Goal: Information Seeking & Learning: Find specific fact

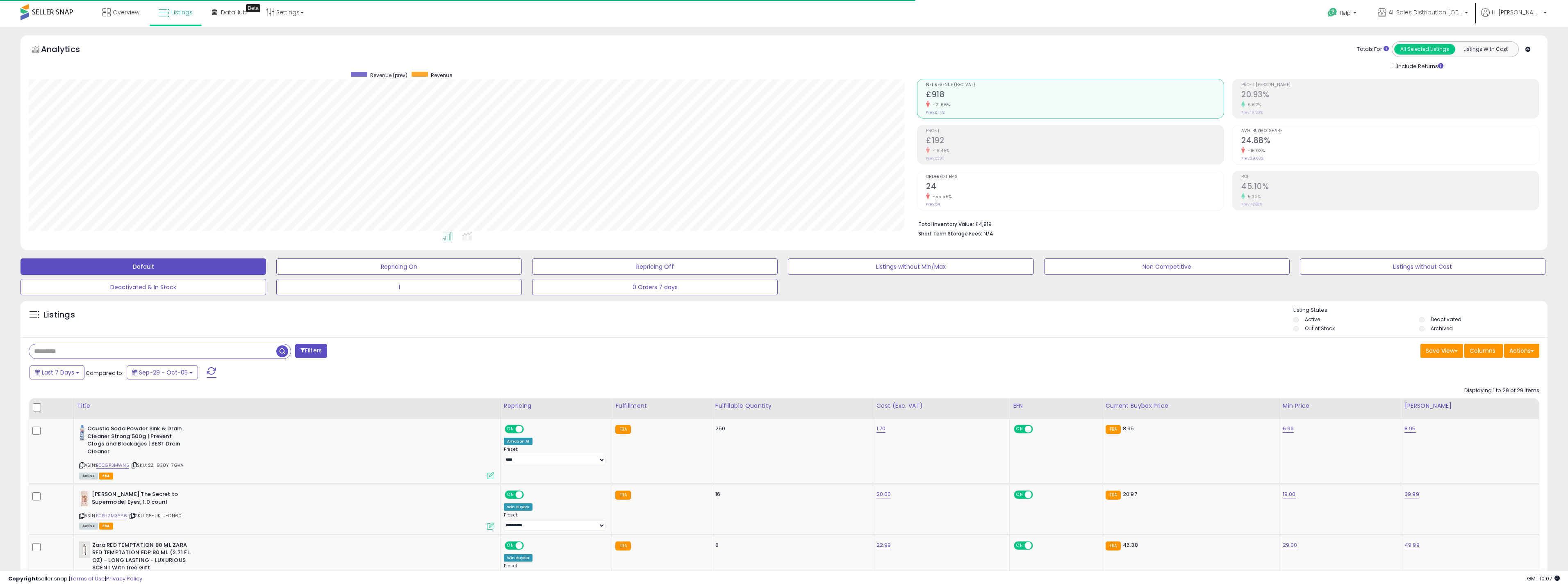
select select "**"
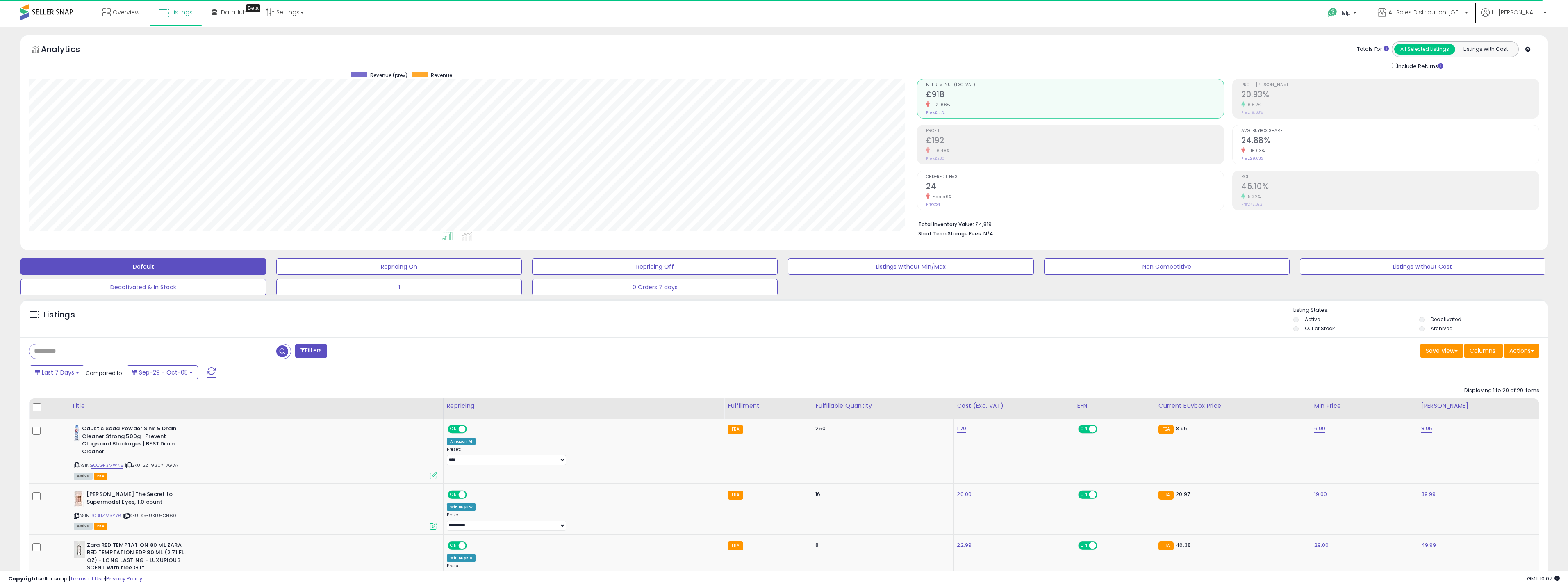
scroll to position [168, 888]
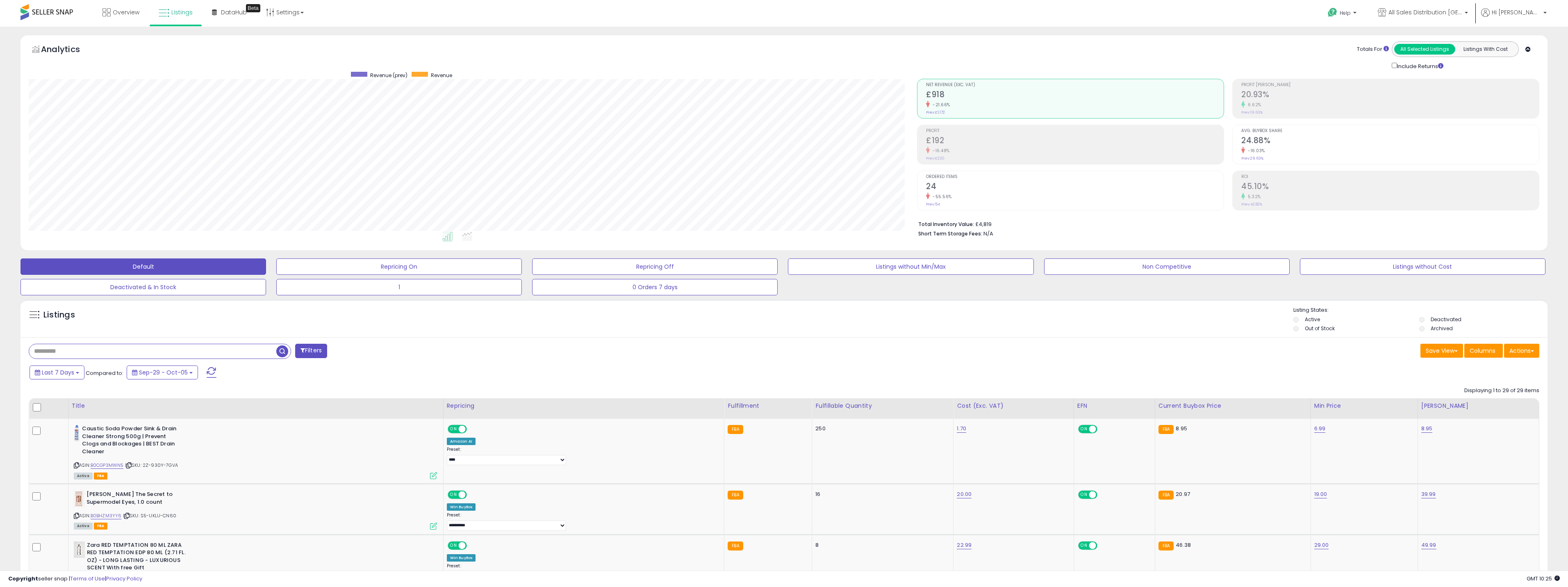
click at [197, 349] on input "text" at bounding box center [153, 351] width 247 height 14
type input "******"
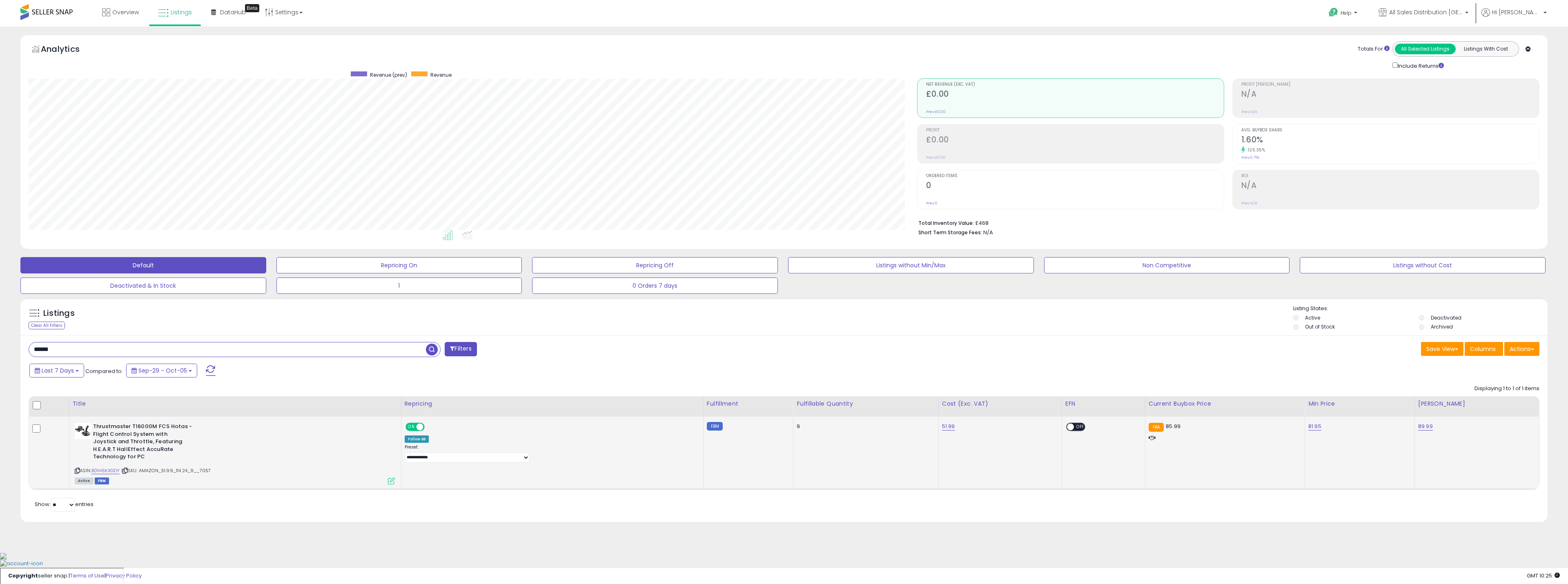
scroll to position [167, 889]
click at [111, 470] on link "B01H6KXGDY" at bounding box center [105, 470] width 29 height 7
click at [429, 352] on span "button" at bounding box center [432, 349] width 12 height 12
click at [162, 270] on button "Default" at bounding box center [144, 265] width 246 height 16
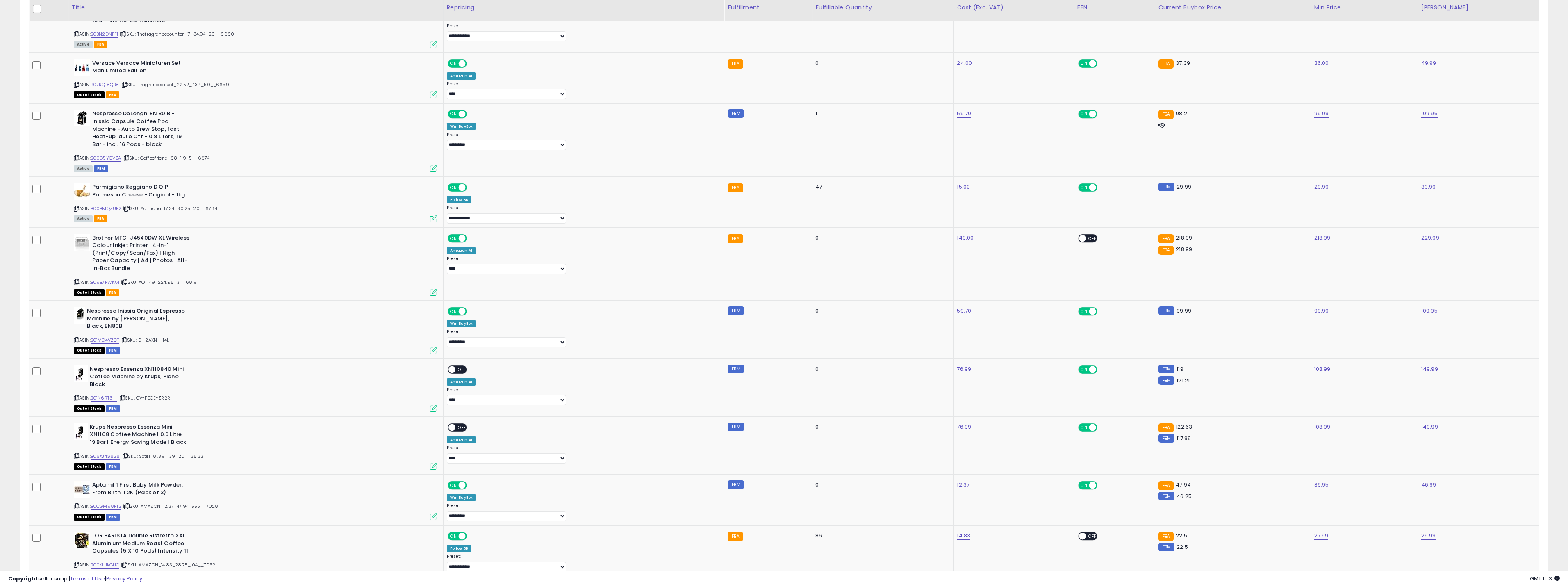
scroll to position [862, 0]
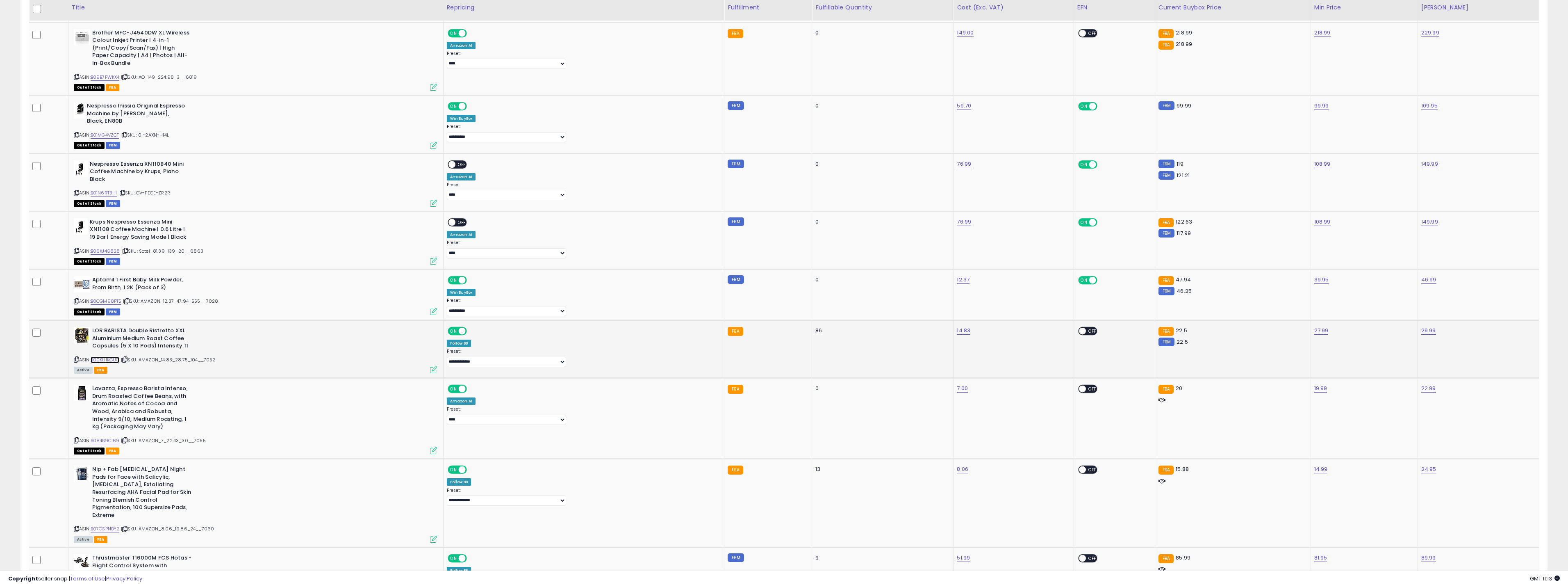
click at [115, 356] on link "B00KH1KGUG" at bounding box center [105, 360] width 29 height 7
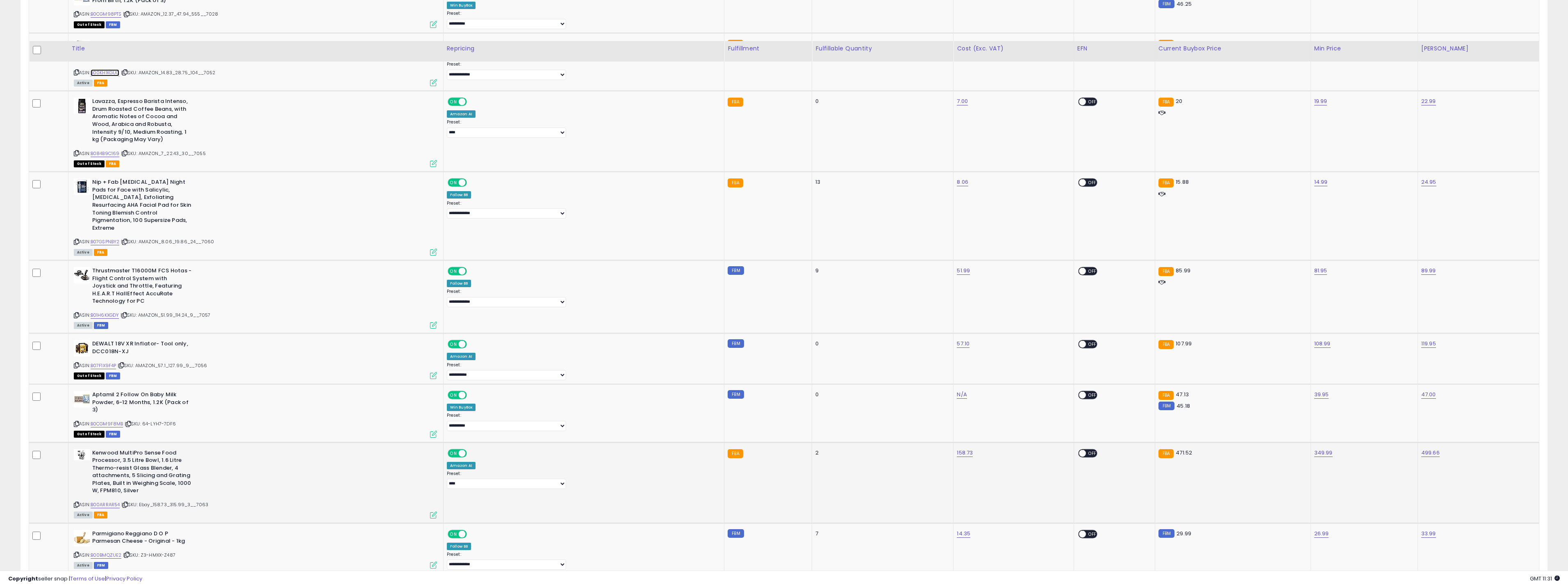
scroll to position [1230, 0]
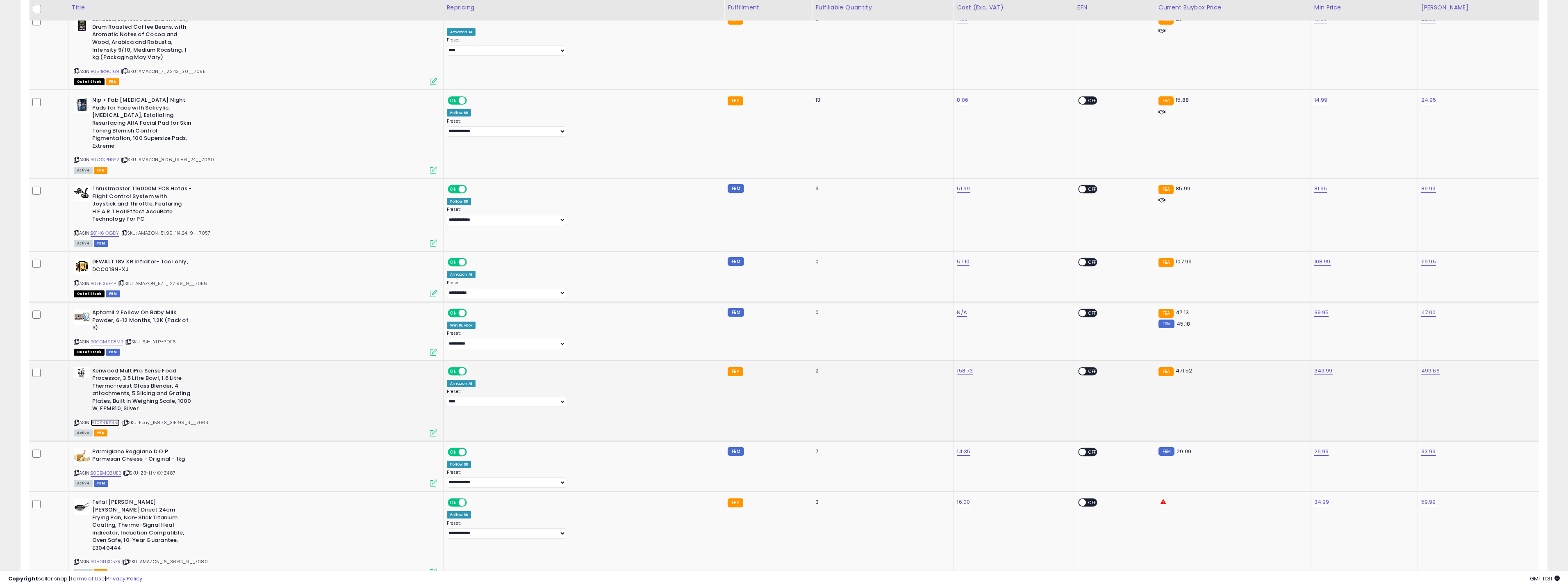
click at [120, 419] on link "B00ARRAR54" at bounding box center [105, 423] width 29 height 7
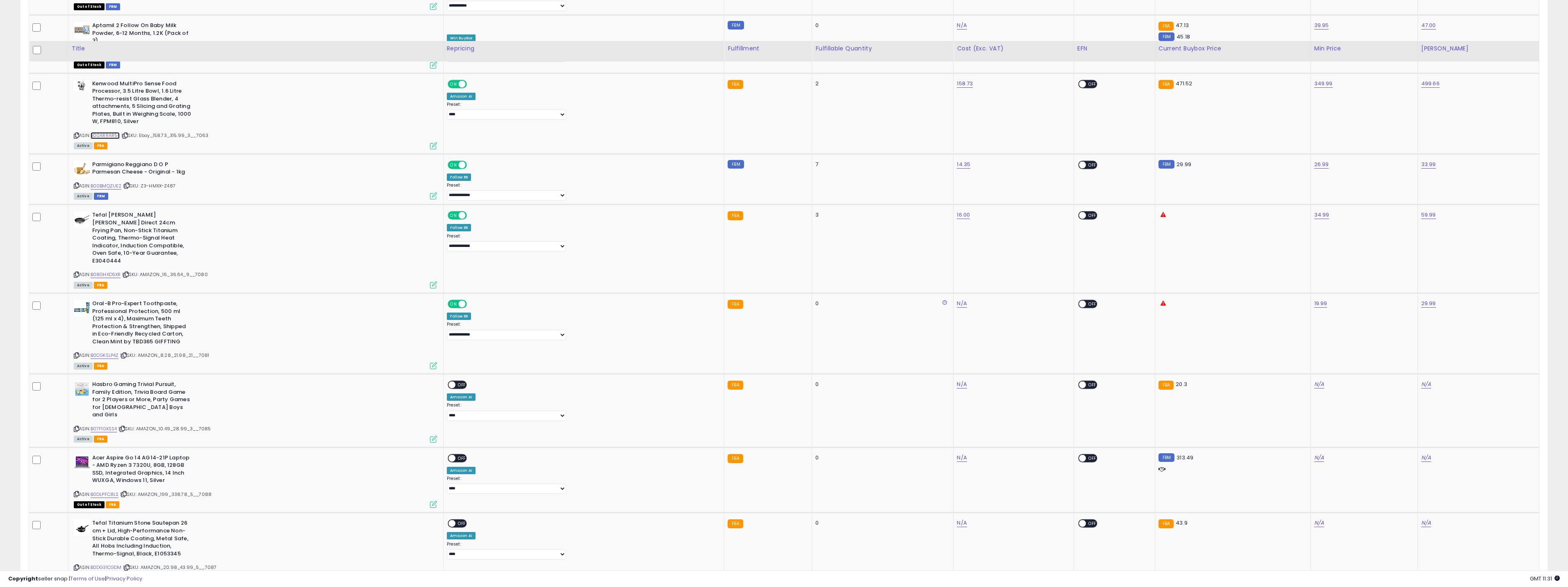
scroll to position [1740, 0]
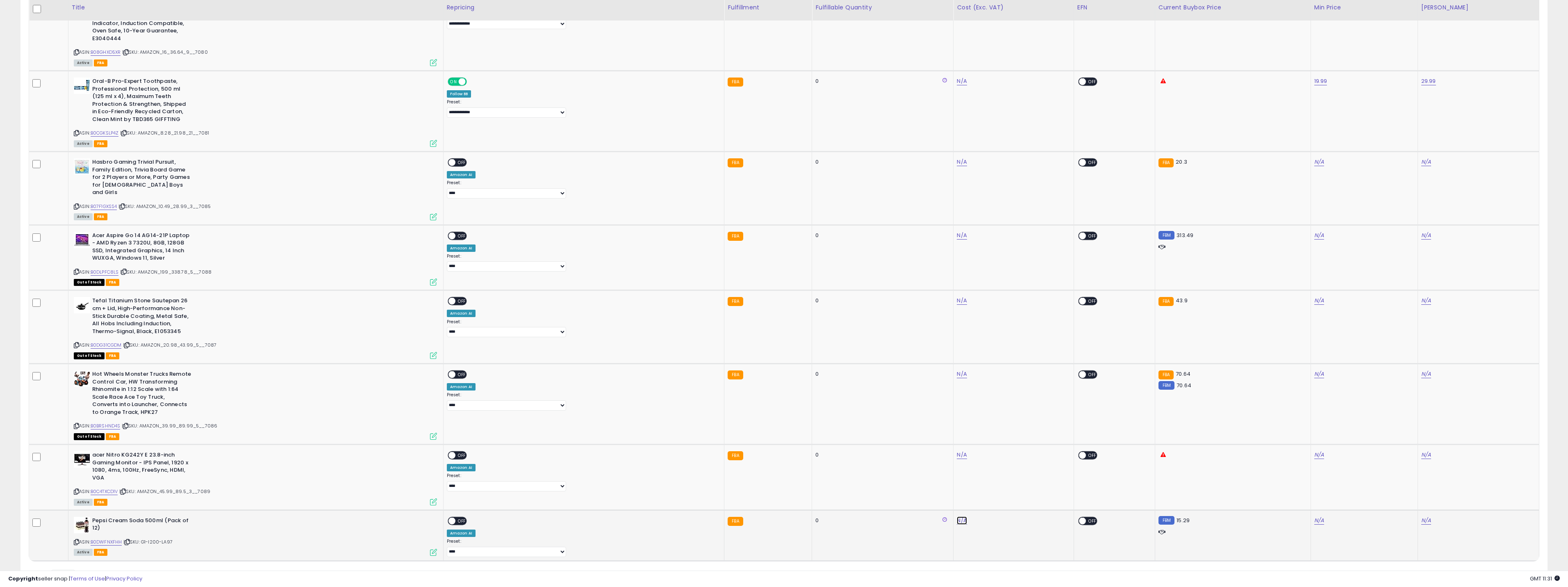
click at [957, 517] on link "N/A" at bounding box center [962, 520] width 10 height 8
click at [260, 452] on div "ASIN: B0C4TXCD1V | SKU: AMAZON_45.99_89.5_3__7089 Active FBA" at bounding box center [255, 478] width 363 height 53
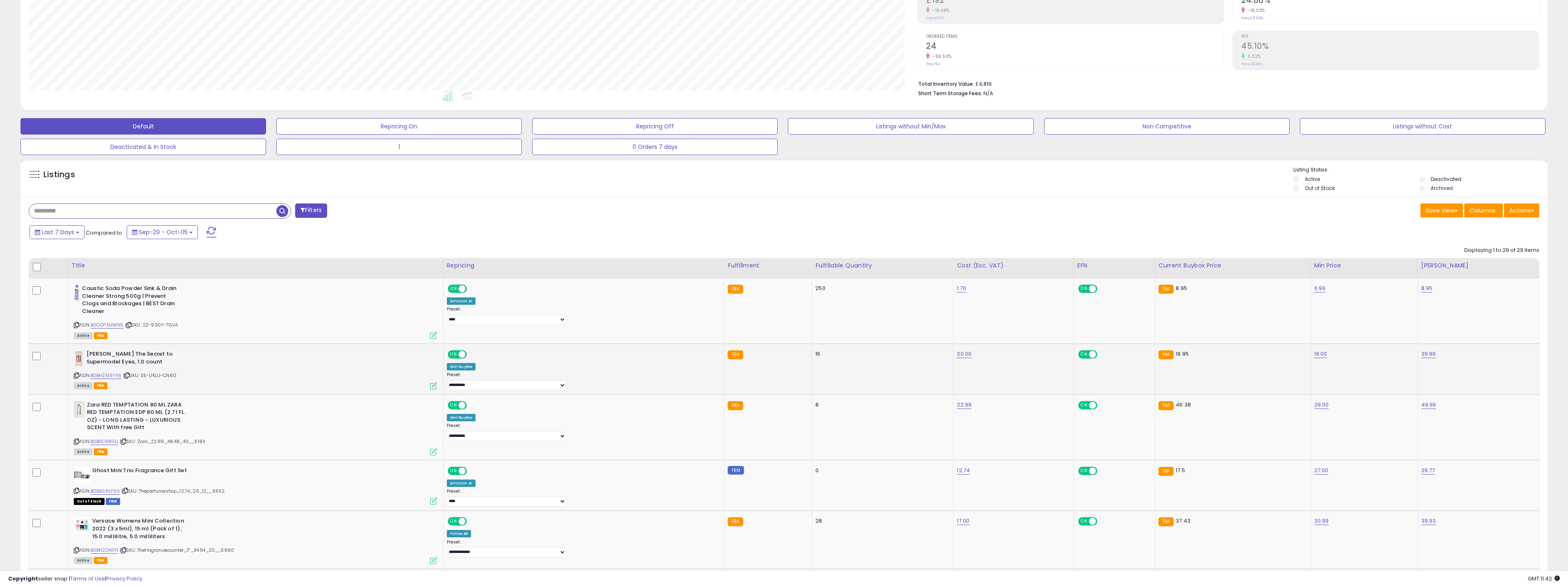
scroll to position [58, 0]
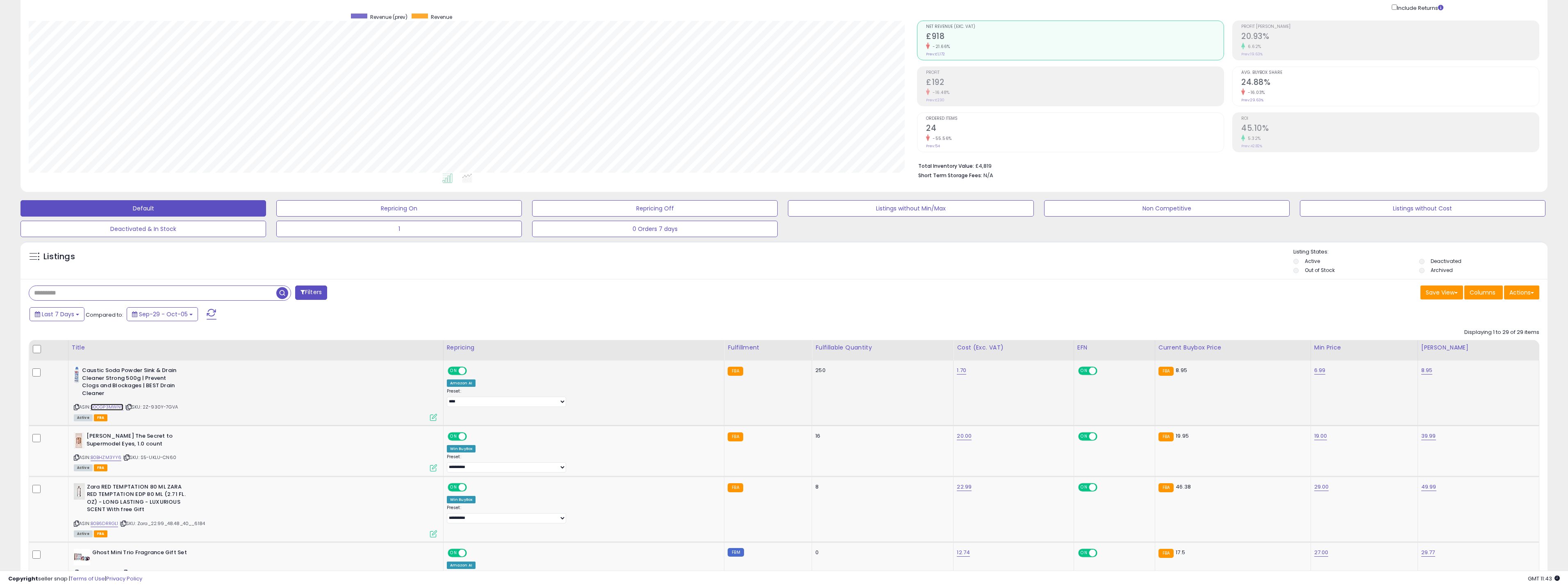
click at [112, 404] on link "B0CGP3MWN5" at bounding box center [107, 407] width 33 height 7
